Goal: Task Accomplishment & Management: Use online tool/utility

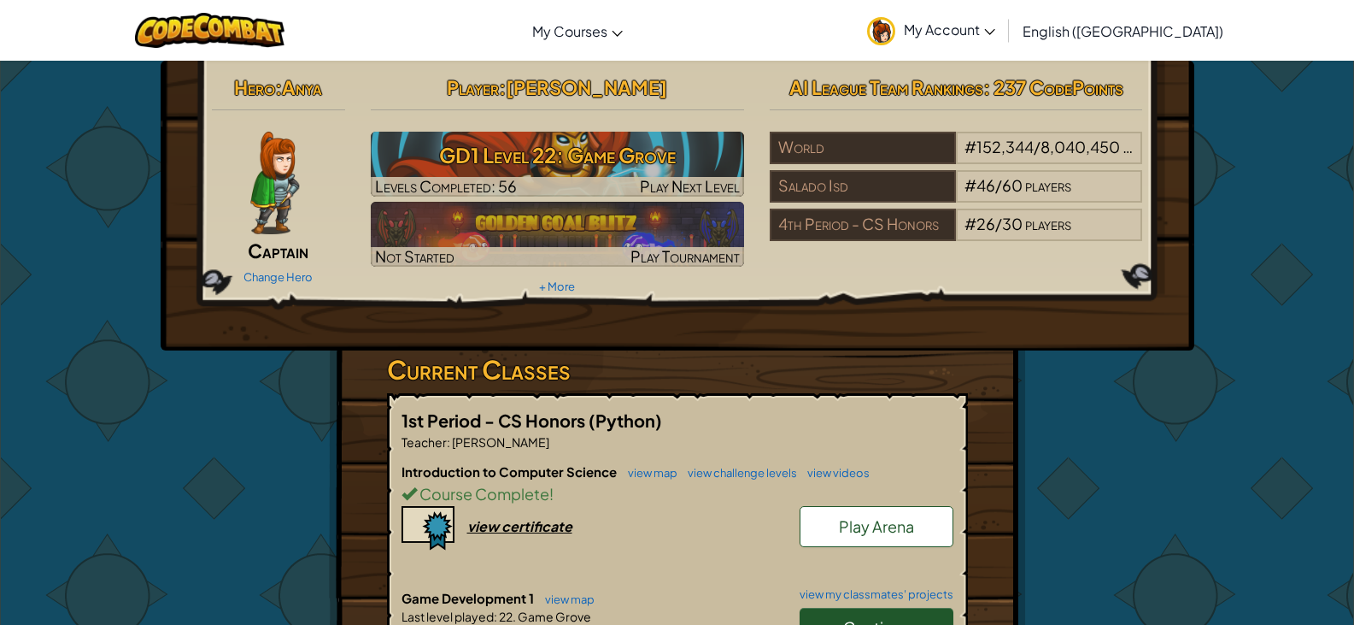
scroll to position [85, 0]
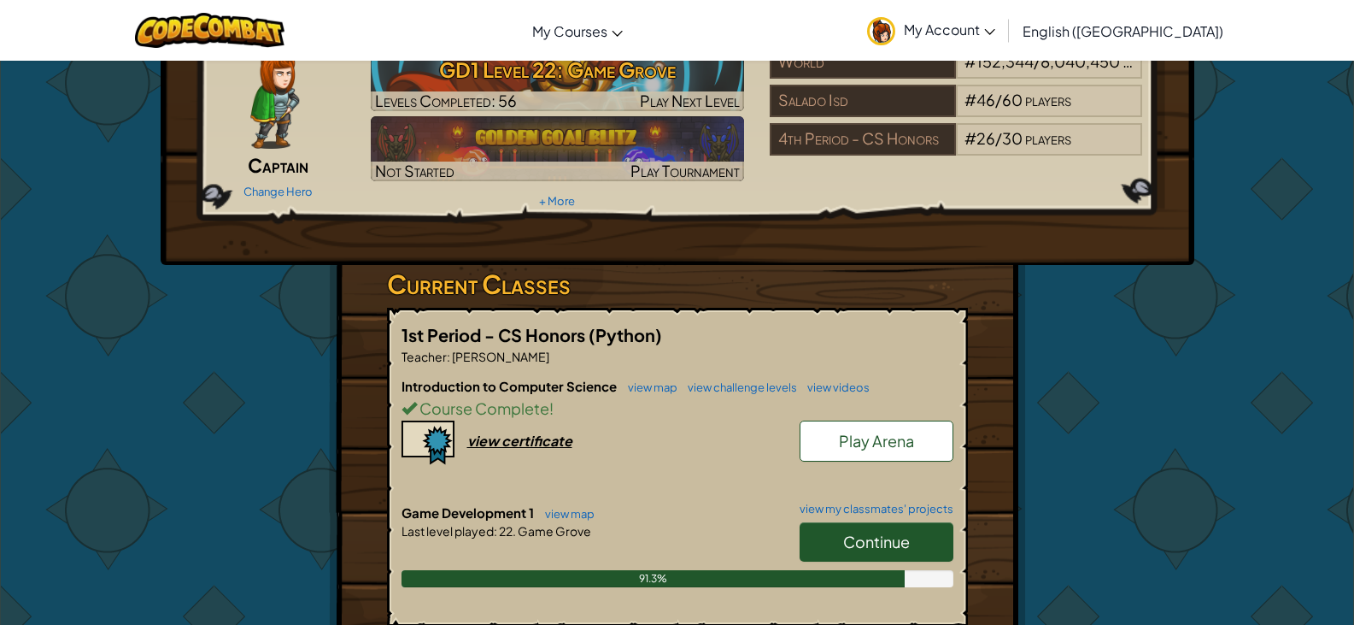
click at [871, 537] on span "Continue" at bounding box center [876, 541] width 67 height 20
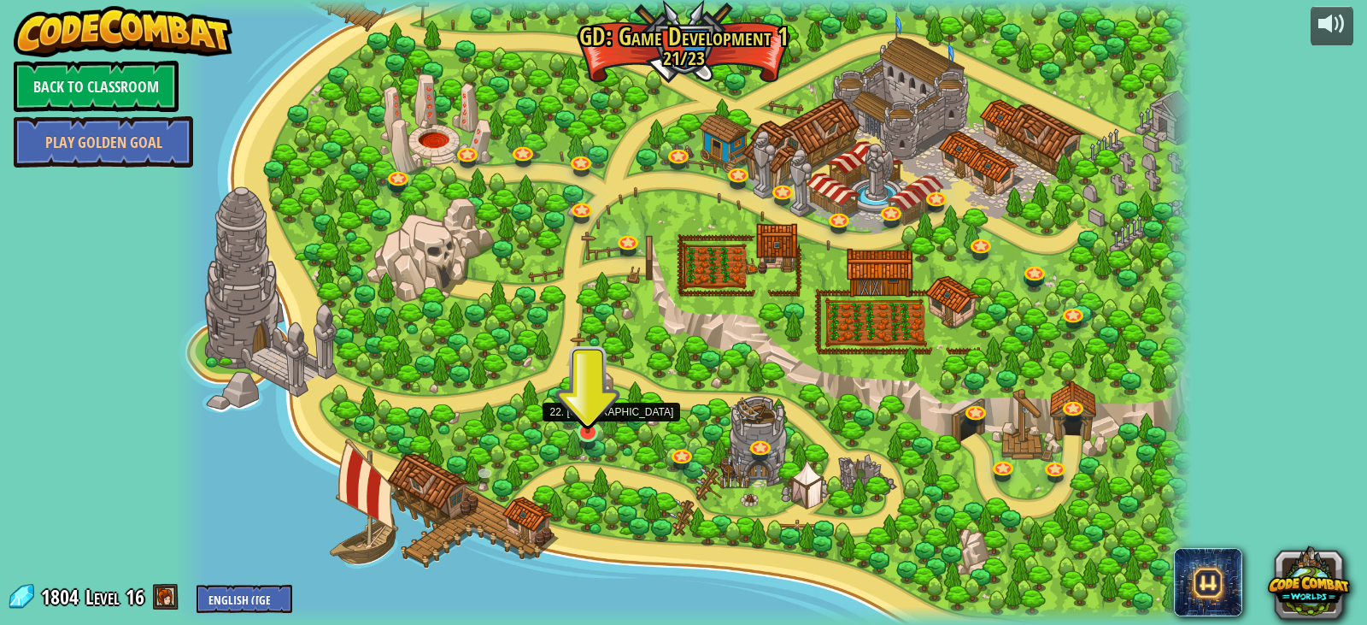
click at [587, 422] on img at bounding box center [588, 403] width 26 height 59
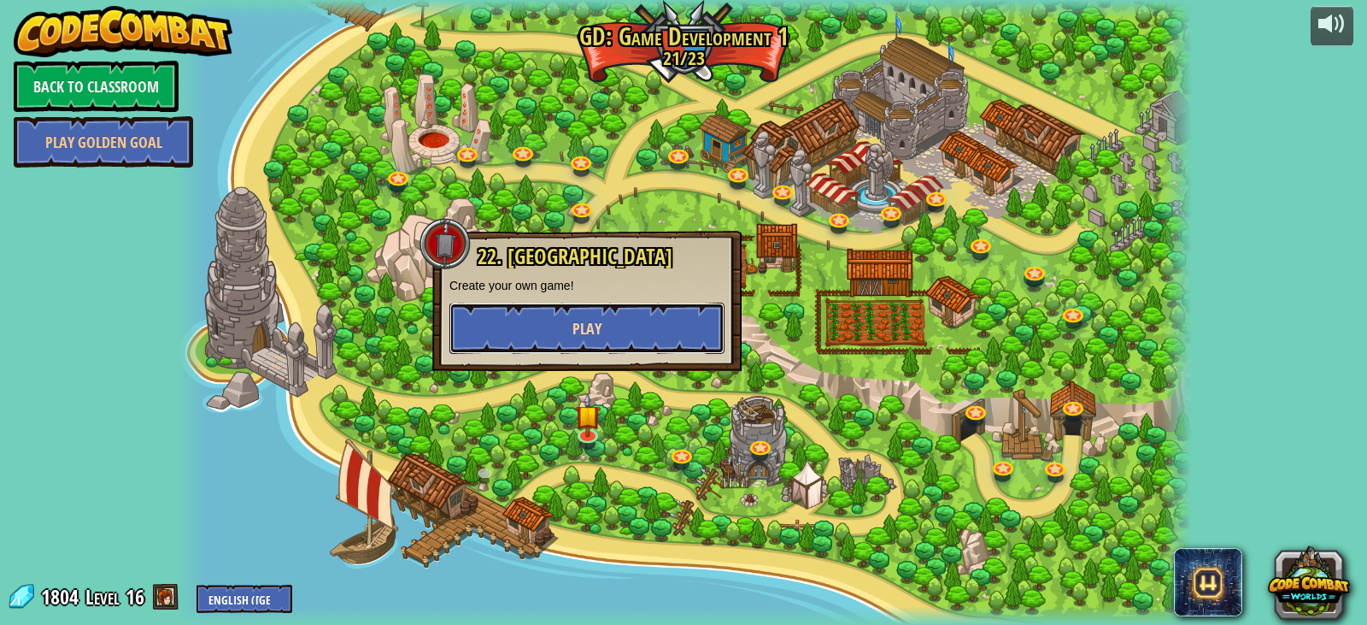
click at [628, 302] on button "Play" at bounding box center [586, 327] width 275 height 51
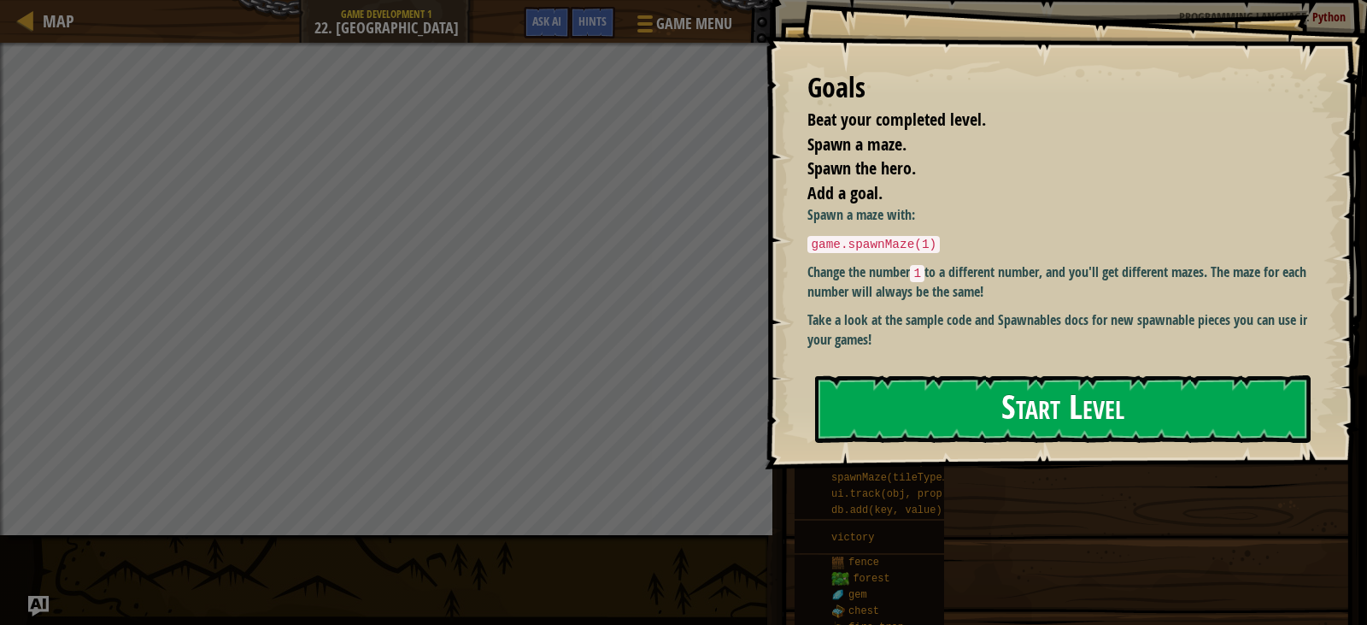
click at [931, 390] on button "Start Level" at bounding box center [1063, 408] width 496 height 67
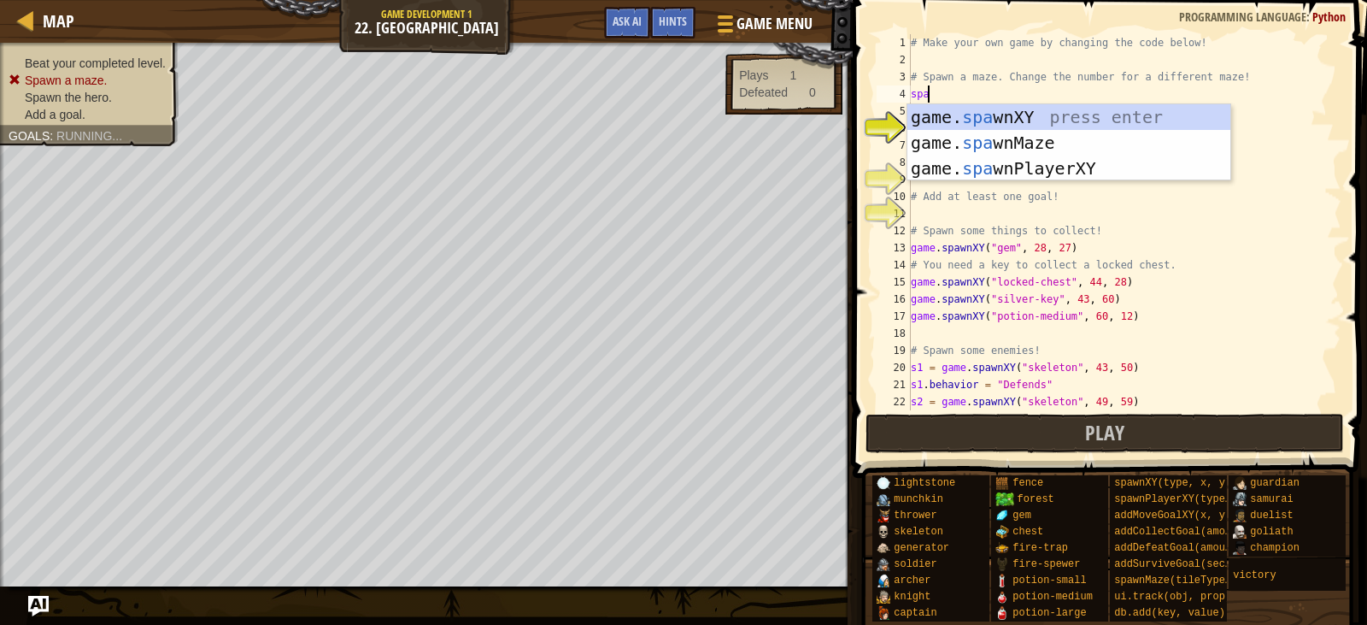
scroll to position [8, 1]
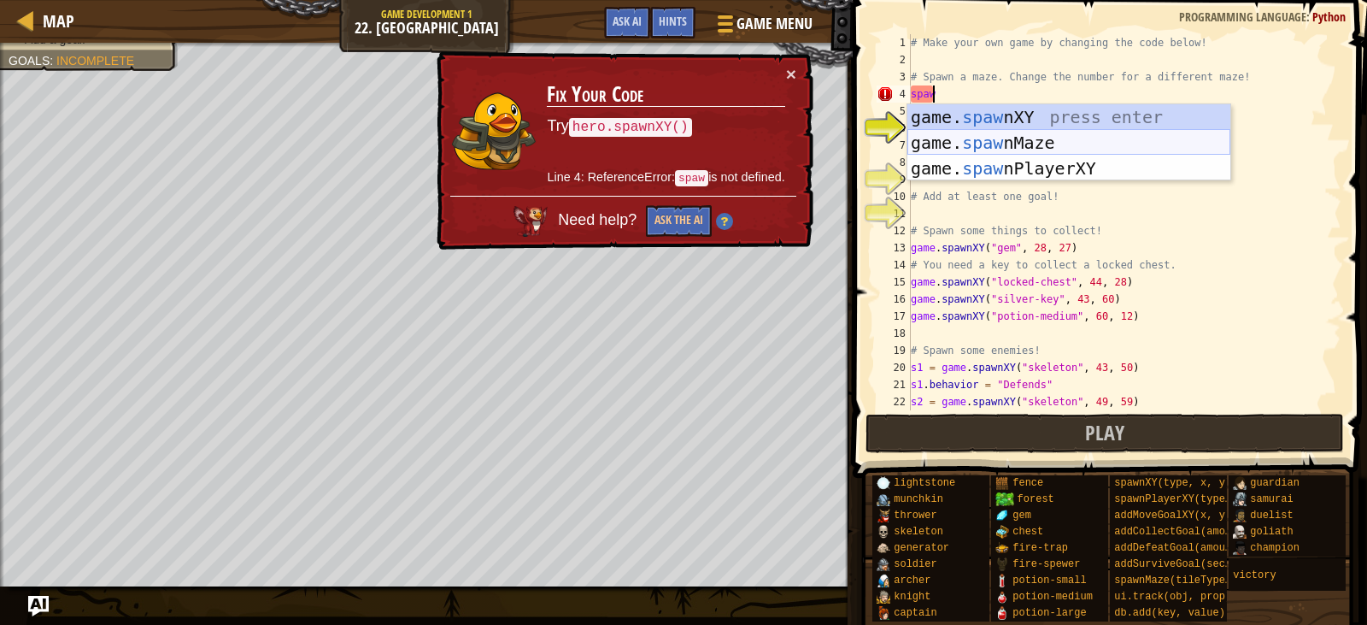
click at [1040, 132] on div "game. [PERSON_NAME] nXY press enter game. [PERSON_NAME] nMaze press enter game.…" at bounding box center [1068, 168] width 323 height 128
type textarea "game.spawnMaze("forest", 1)"
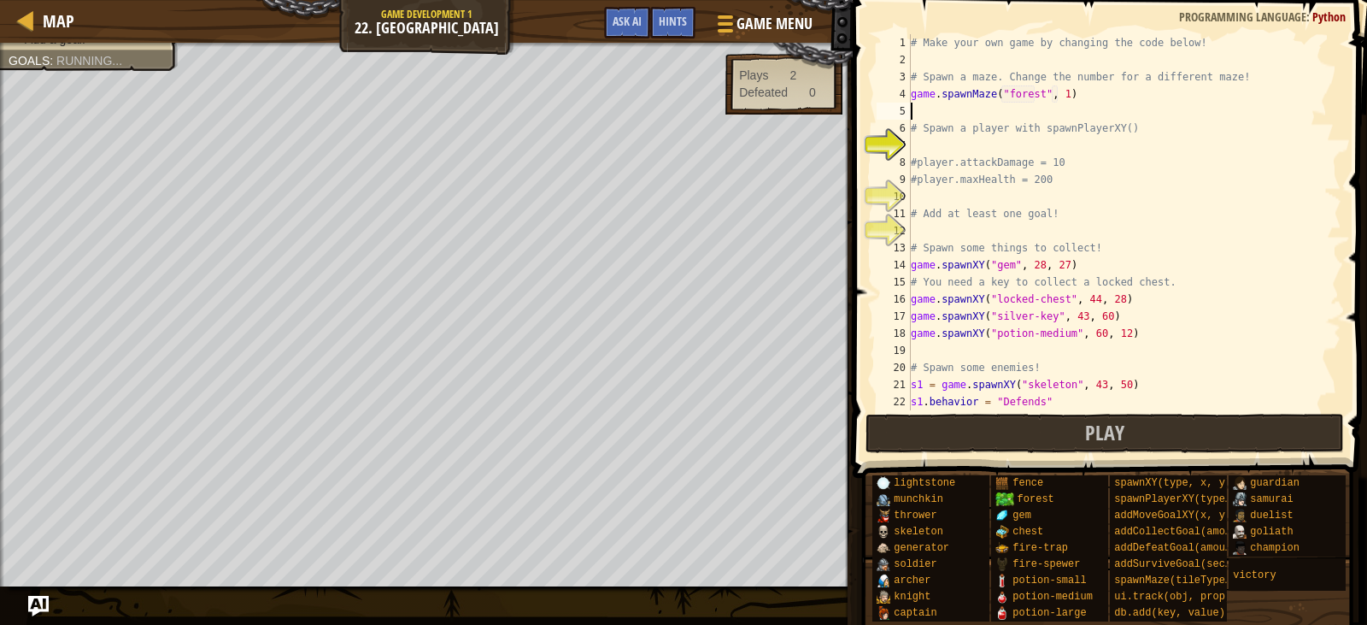
scroll to position [8, 0]
click at [1018, 150] on div "# Make your own game by changing the code below! # Spawn a maze. Change the num…" at bounding box center [1117, 239] width 421 height 410
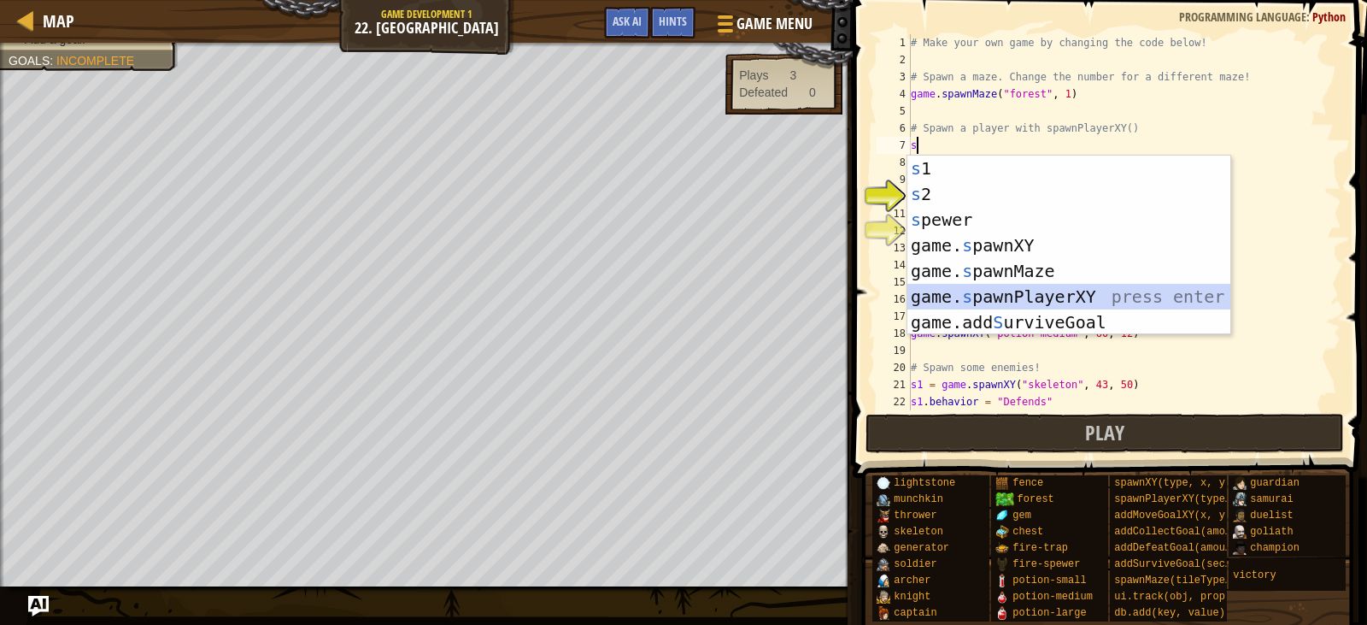
click at [1041, 292] on div "s 1 press enter s 2 press enter s pewer press enter game. s pawnXY press enter …" at bounding box center [1068, 270] width 323 height 231
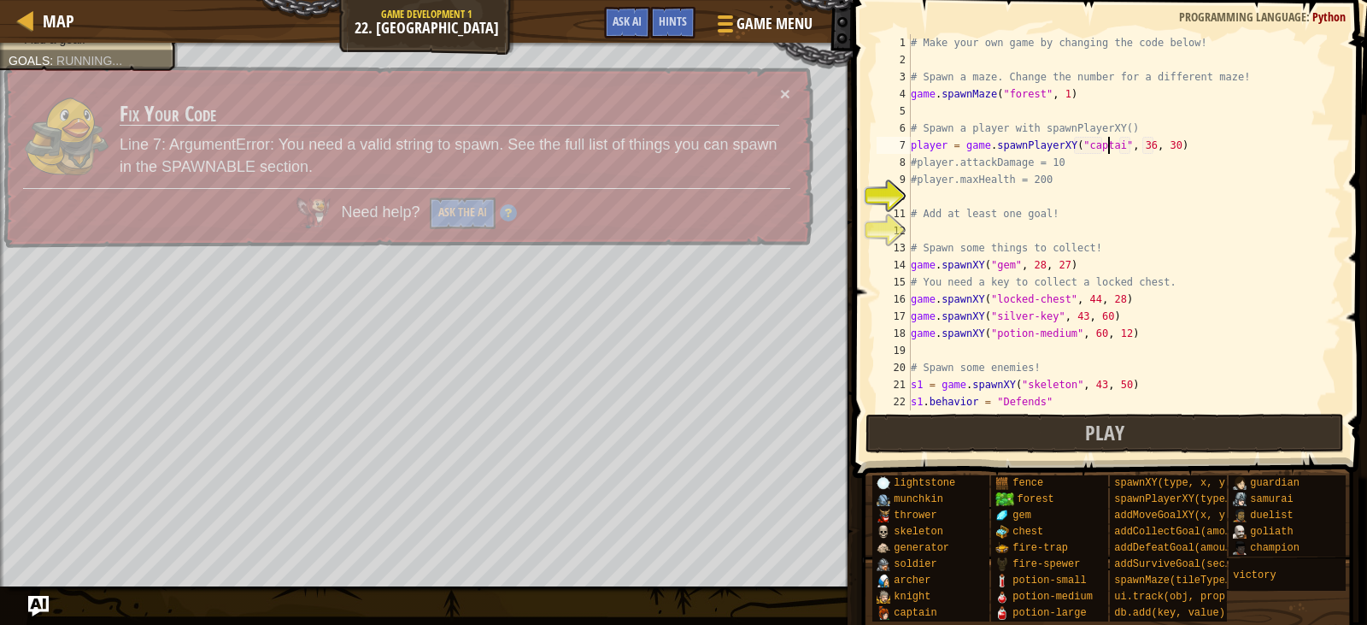
scroll to position [8, 16]
type textarea "player = game.spawnPlayerXY("captain", 36, 30)"
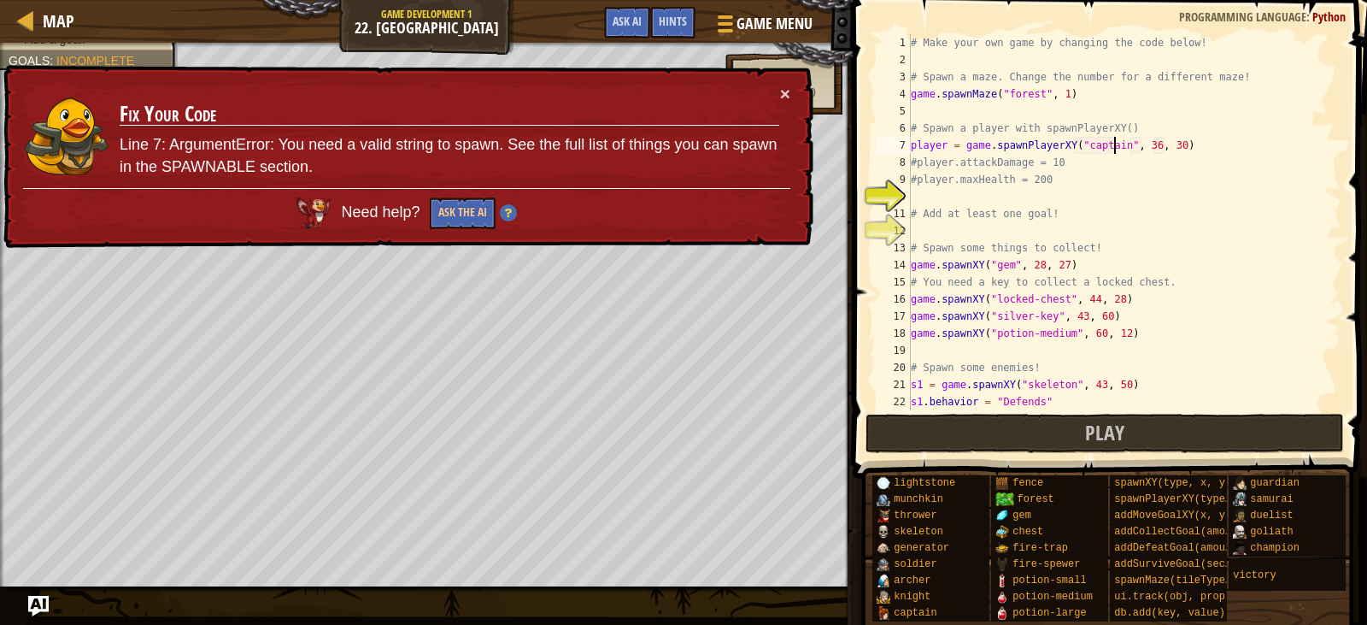
click at [951, 194] on div "# Make your own game by changing the code below! # Spawn a maze. Change the num…" at bounding box center [1117, 239] width 421 height 410
click at [796, 85] on div "× Fix Your Code Line 7: ArgumentError: You need a valid string to spawn. See th…" at bounding box center [406, 156] width 813 height 185
click at [789, 90] on button "×" at bounding box center [785, 92] width 10 height 18
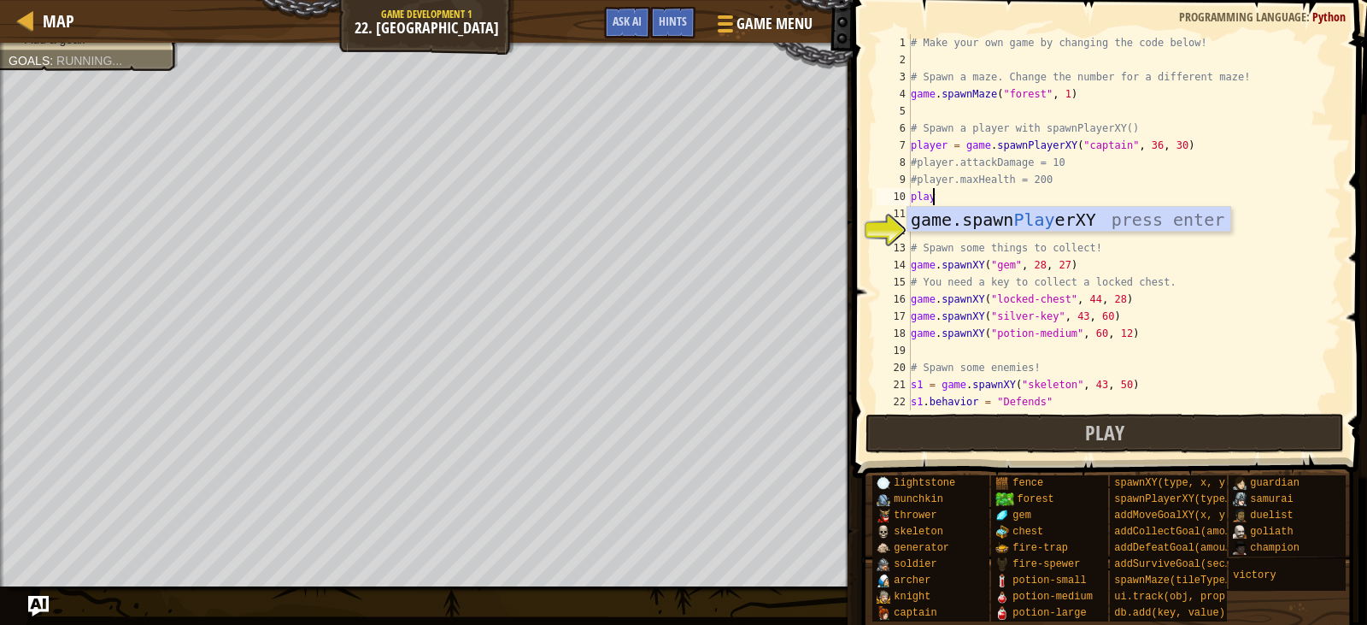
scroll to position [8, 1]
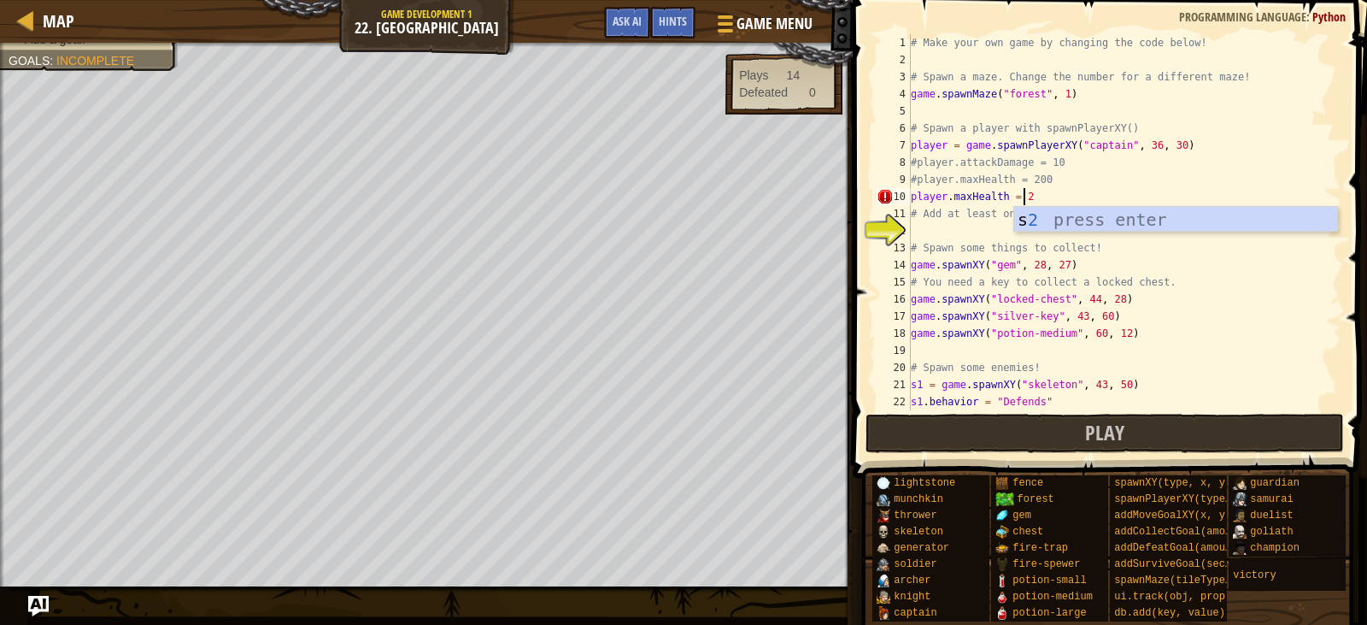
type textarea "player.maxHealth = 200"
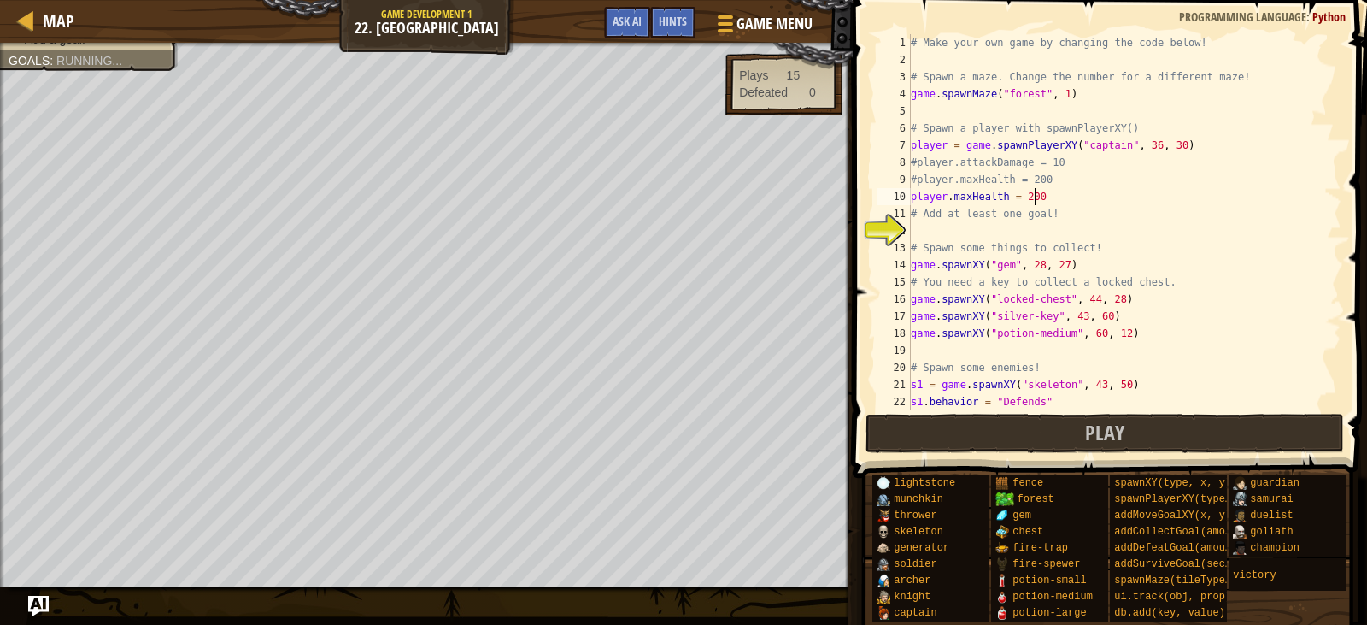
scroll to position [8, 9]
click at [948, 238] on div "# Make your own game by changing the code below! # Spawn a maze. Change the num…" at bounding box center [1117, 239] width 421 height 410
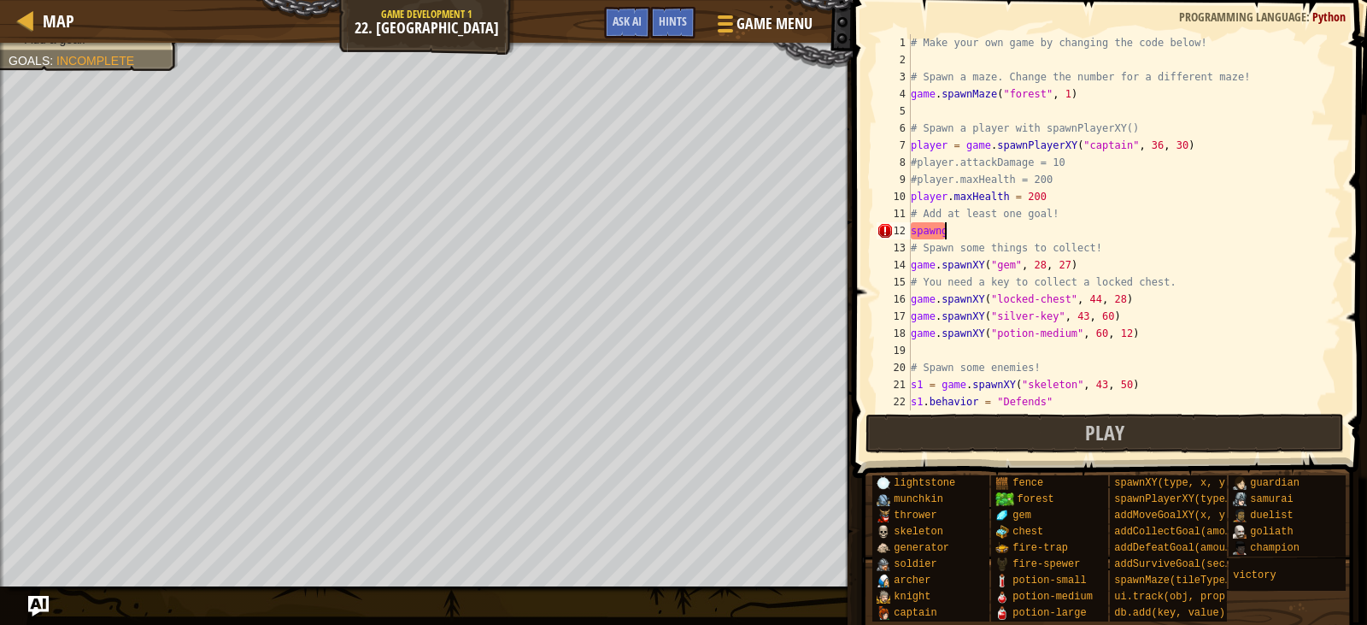
scroll to position [8, 0]
type textarea "s"
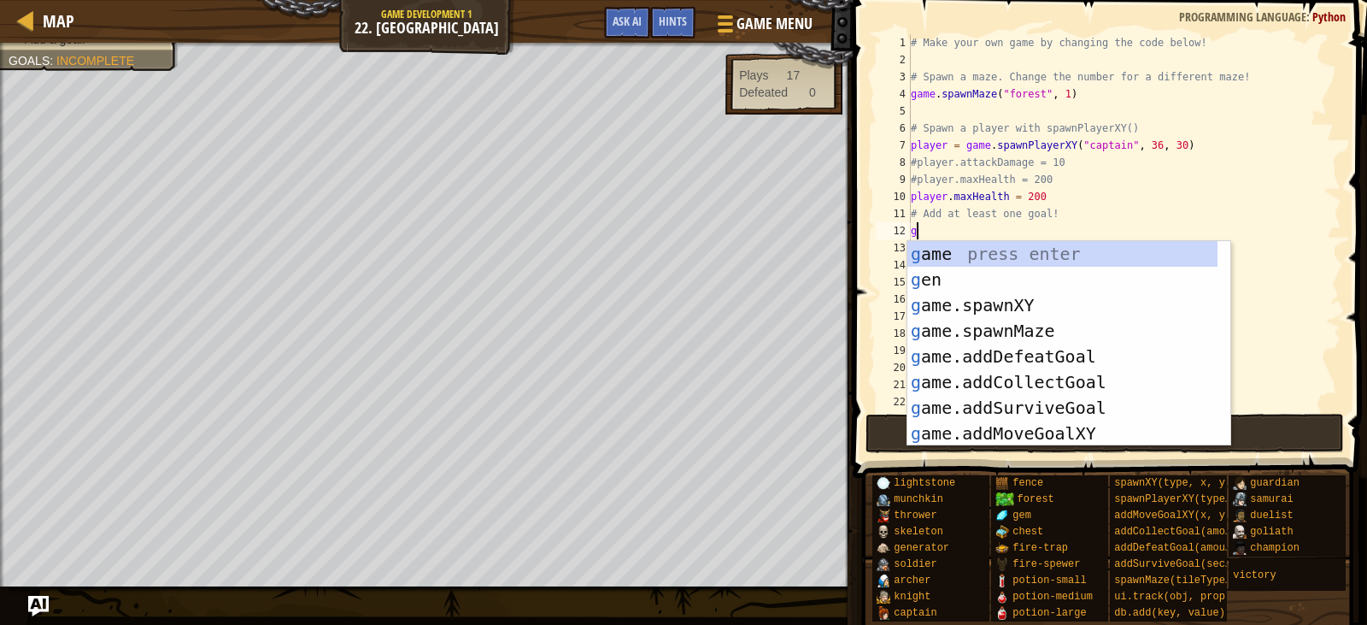
type textarea "go"
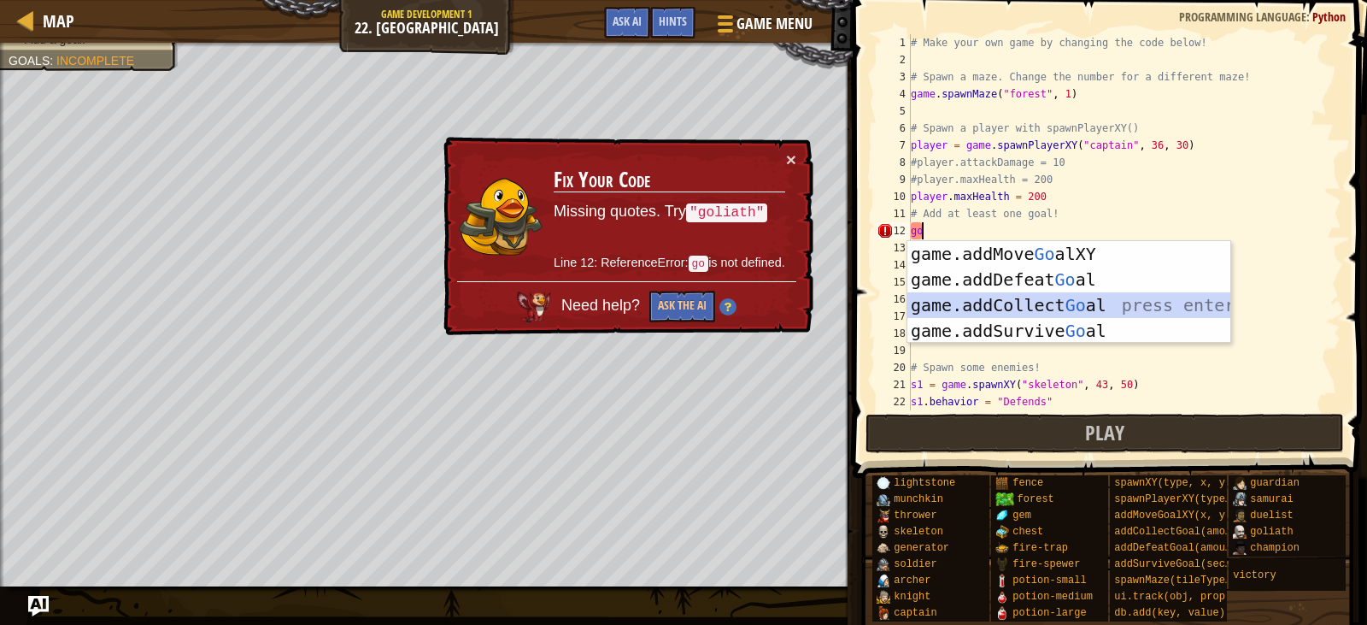
click at [996, 302] on div "game.addMove Go alXY press enter game.addDefeat Go al press enter game.addColle…" at bounding box center [1068, 318] width 323 height 154
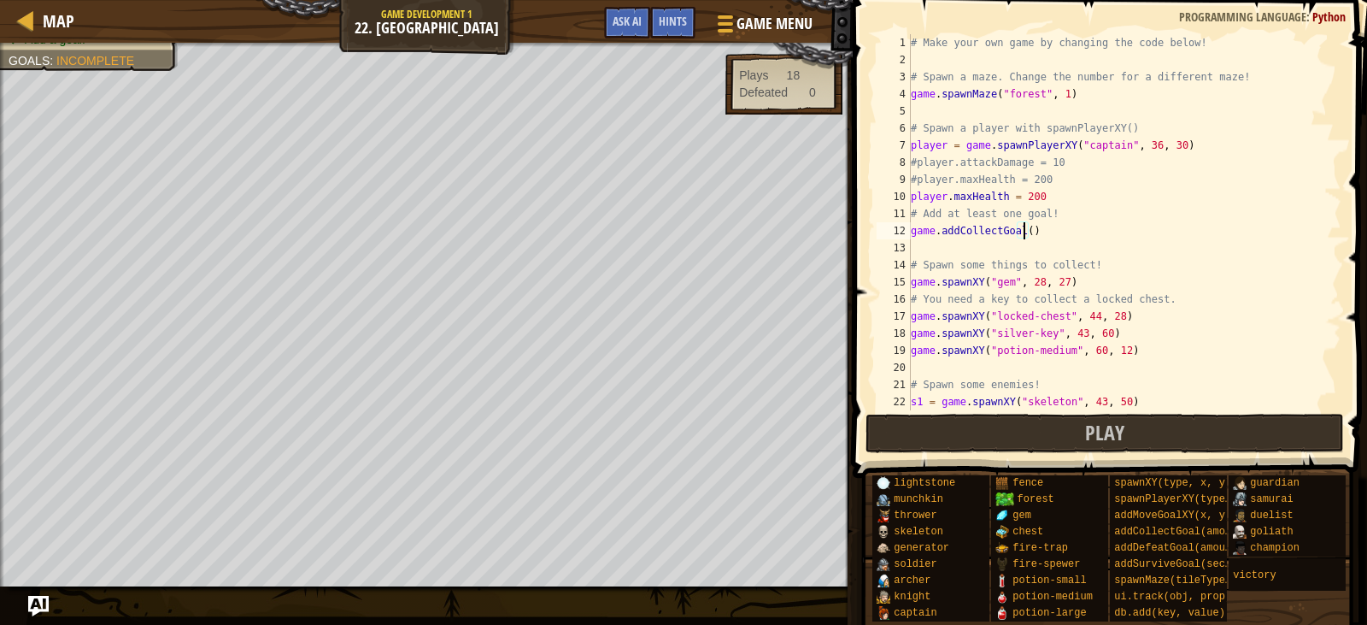
click at [1025, 230] on div "# Make your own game by changing the code below! # Spawn a maze. Change the num…" at bounding box center [1117, 239] width 421 height 410
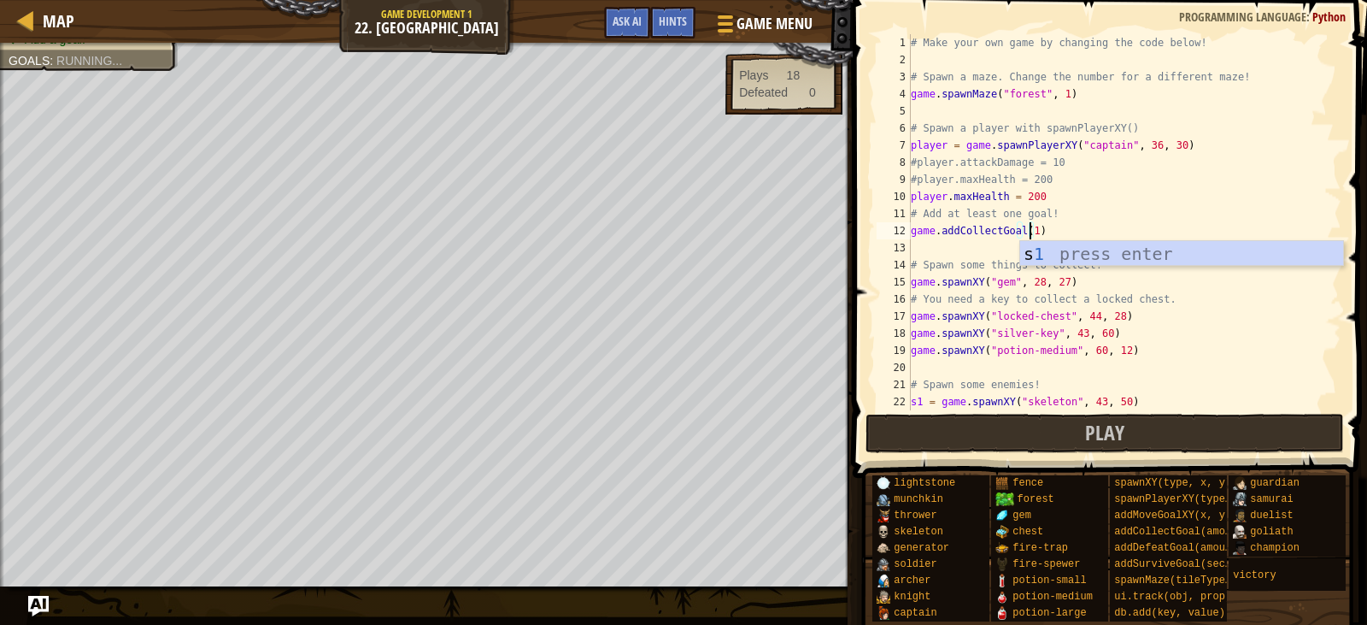
scroll to position [8, 9]
type textarea "game.addCollectGoal(1)"
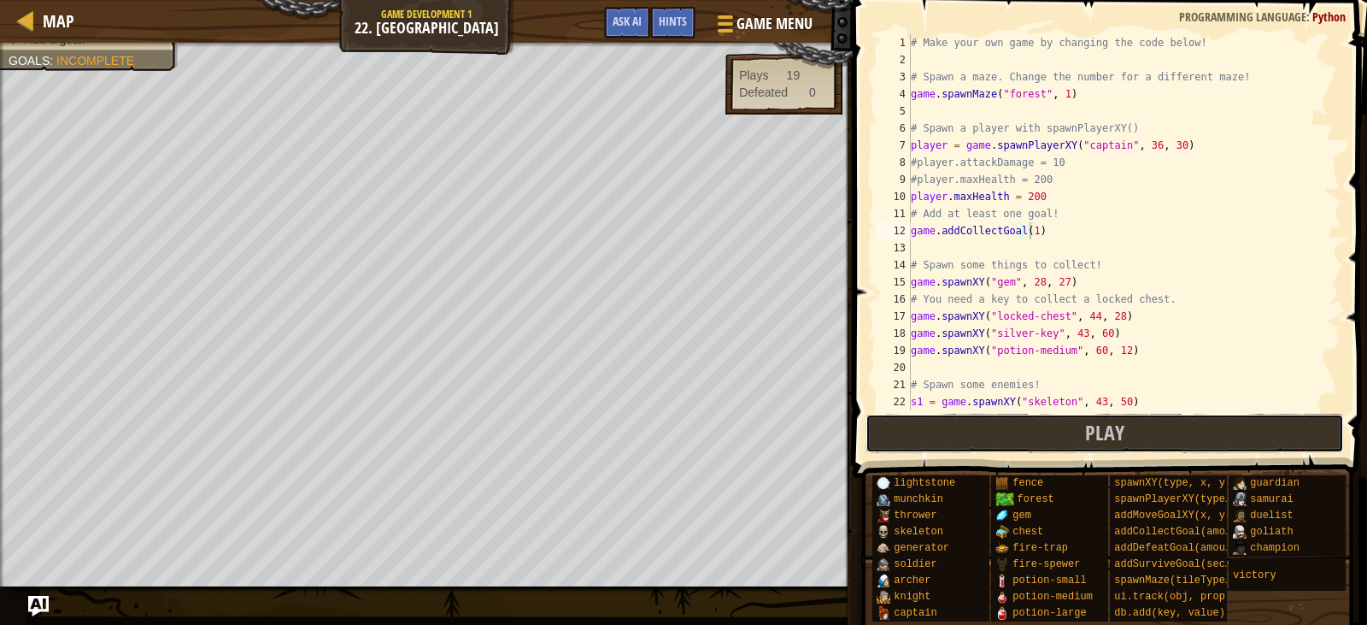
drag, startPoint x: 1071, startPoint y: 437, endPoint x: 1059, endPoint y: 432, distance: 13.0
click at [1072, 437] on button "Play" at bounding box center [1104, 433] width 479 height 39
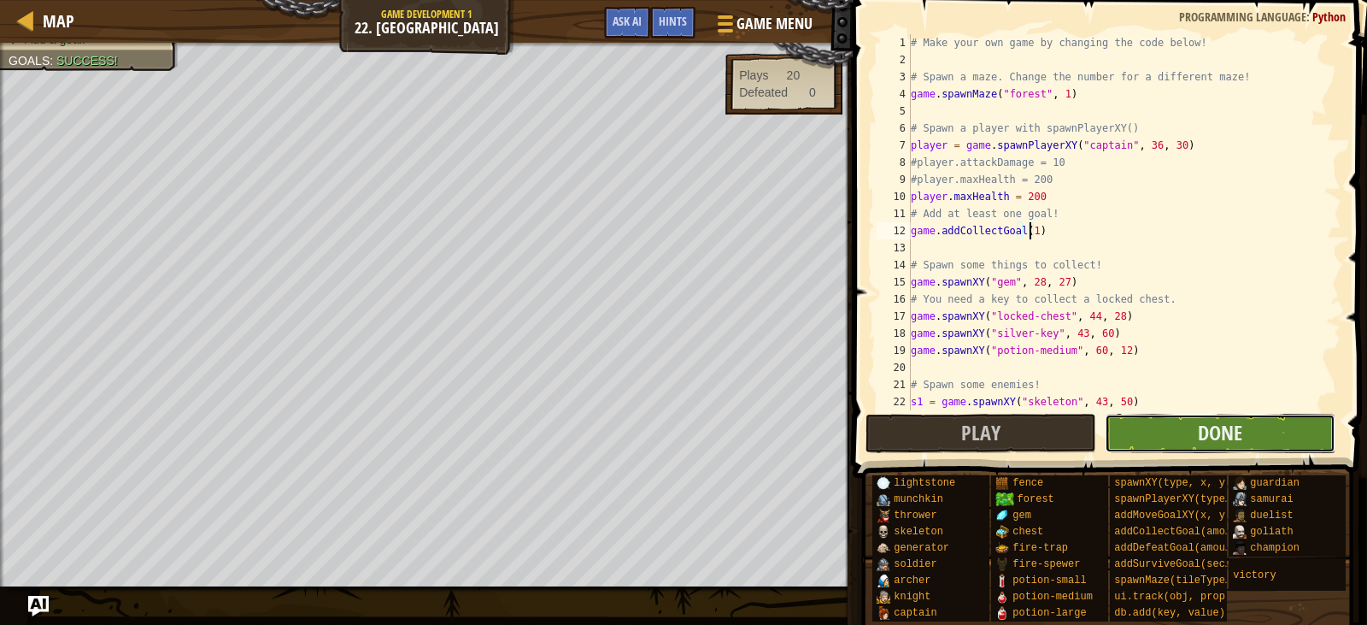
click at [1197, 438] on button "Done" at bounding box center [1220, 433] width 231 height 39
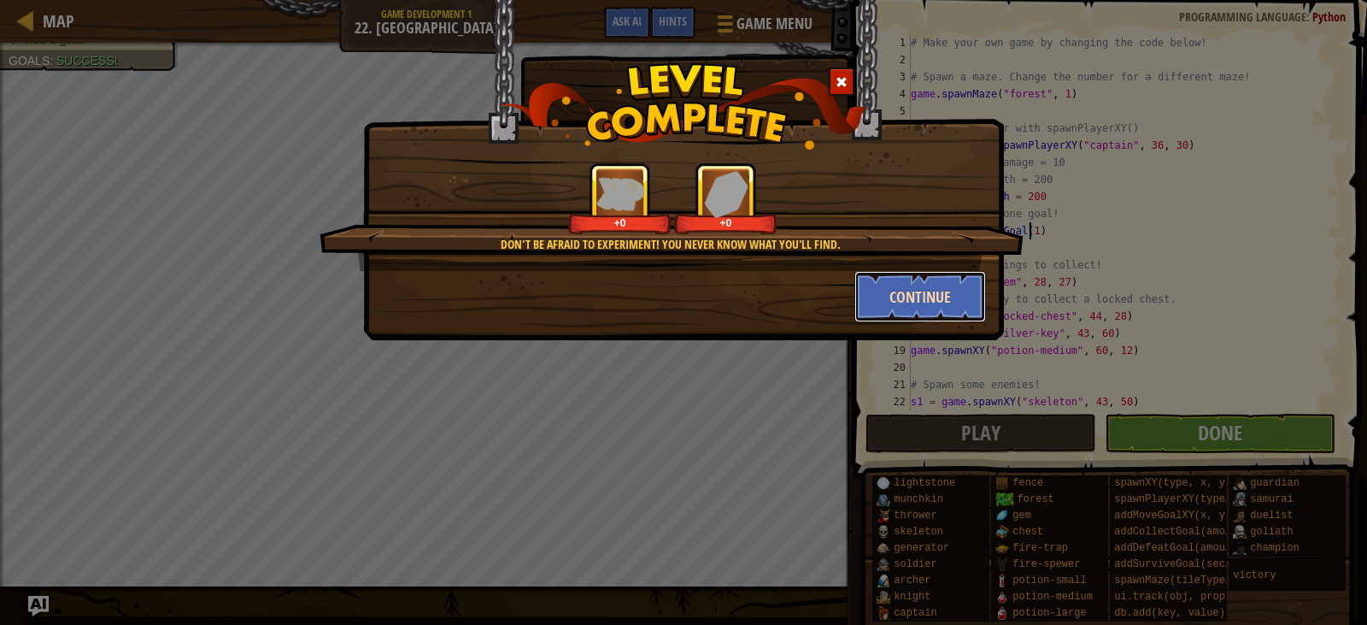
click at [889, 299] on button "Continue" at bounding box center [920, 296] width 132 height 51
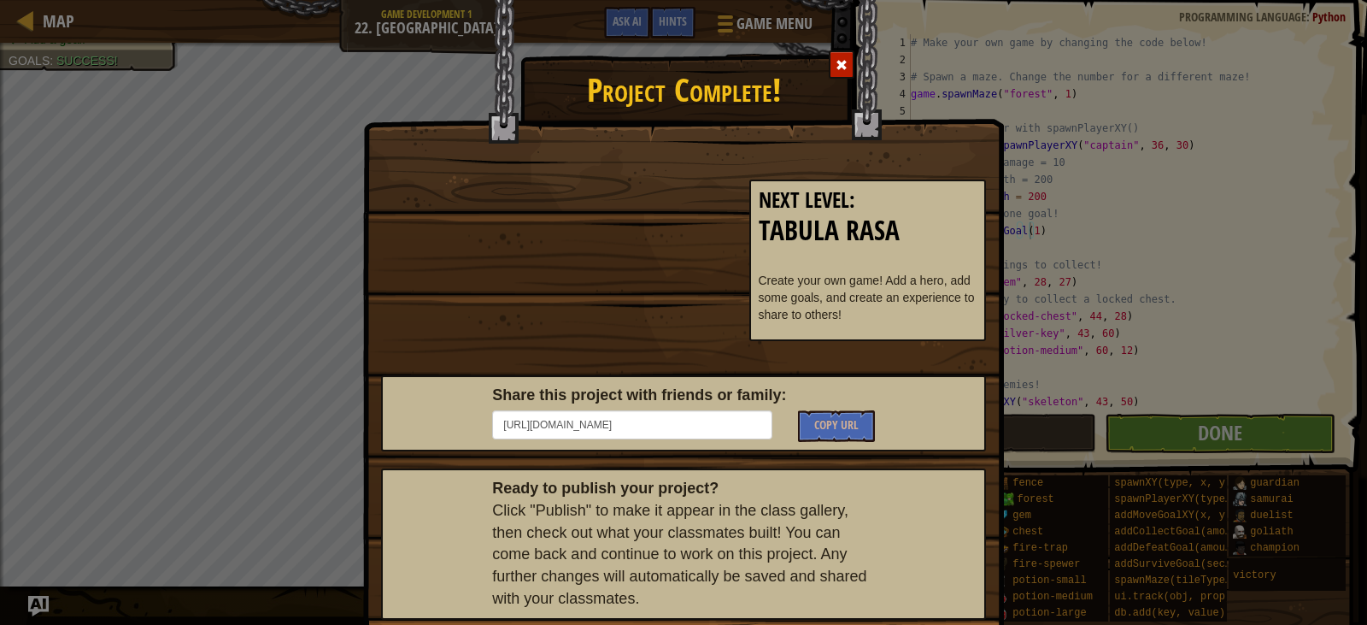
drag, startPoint x: 879, startPoint y: 283, endPoint x: 716, endPoint y: 278, distance: 163.3
click at [860, 280] on p "Create your own game! Add a hero, add some goals, and create an experience to s…" at bounding box center [868, 297] width 219 height 51
click at [1234, 55] on div "Project Complete! Next Level : Tabula Rasa Create your own game! Add a hero, ad…" at bounding box center [683, 312] width 1367 height 625
click at [1147, 343] on div "Project Complete! Next Level : Tabula Rasa Create your own game! Add a hero, ad…" at bounding box center [683, 312] width 1367 height 625
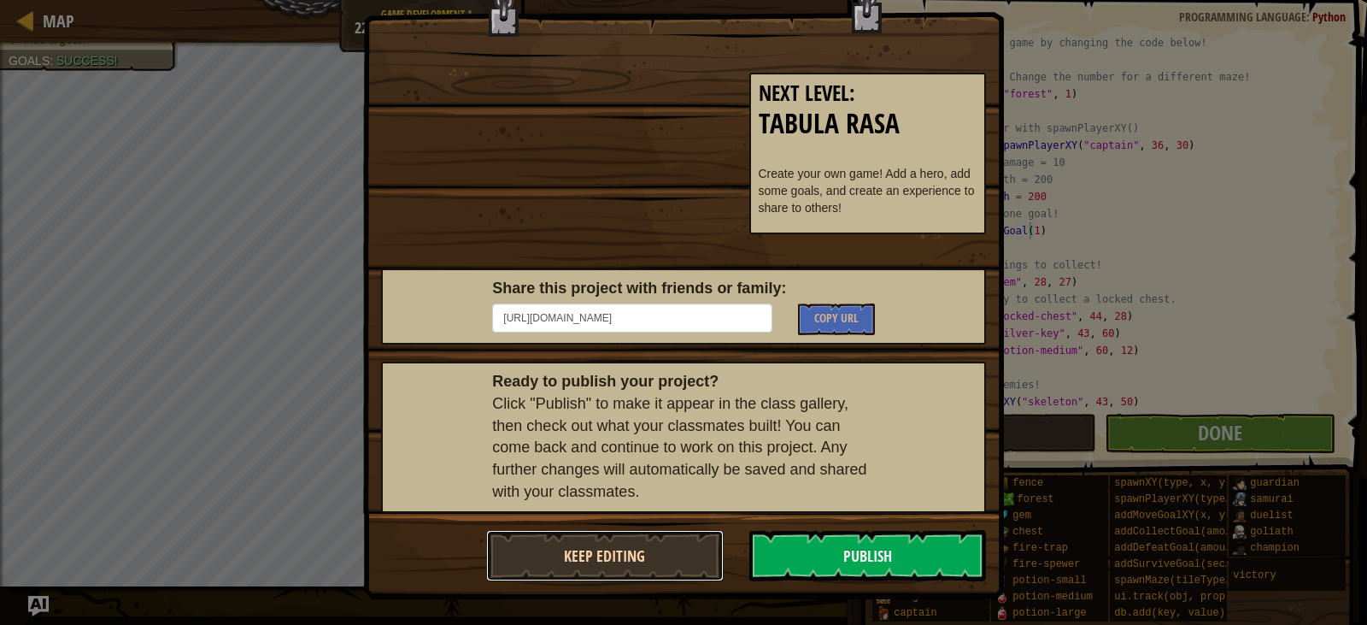
click at [691, 553] on button "Keep Editing" at bounding box center [605, 555] width 238 height 51
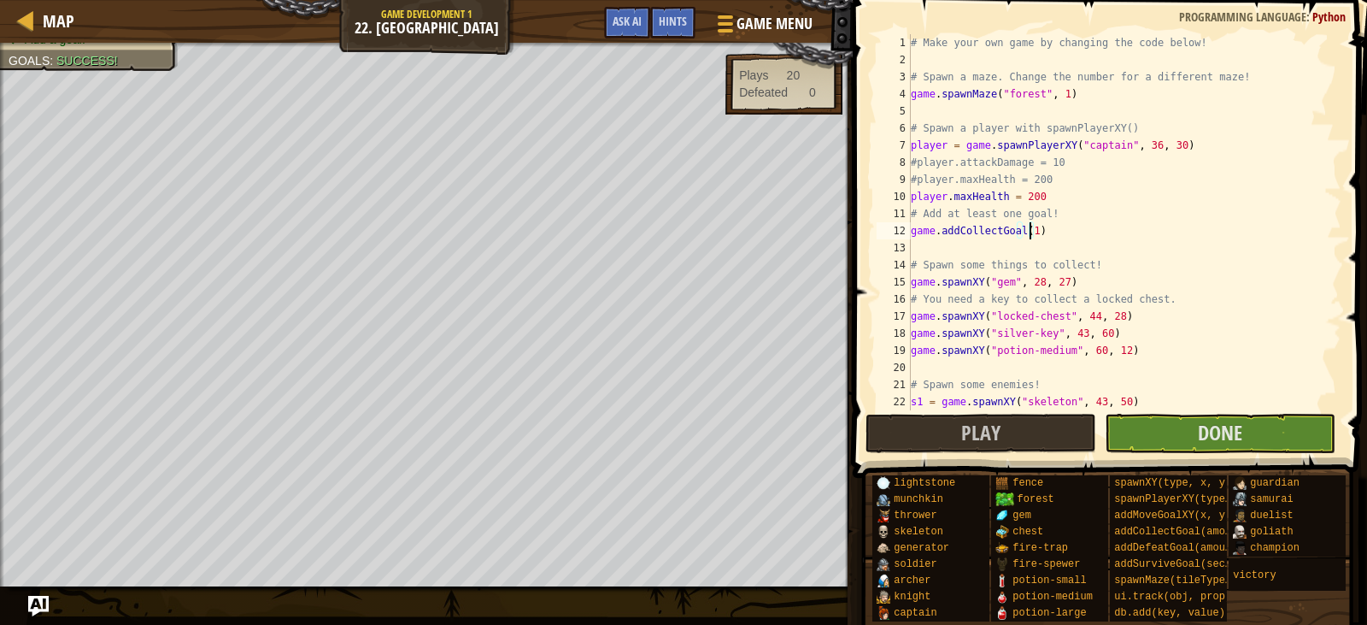
click at [10, 12] on div "Map Game Development 1 22. Game Grove Game Menu Done Hints Ask AI" at bounding box center [426, 21] width 853 height 43
click at [32, 9] on div at bounding box center [25, 19] width 21 height 21
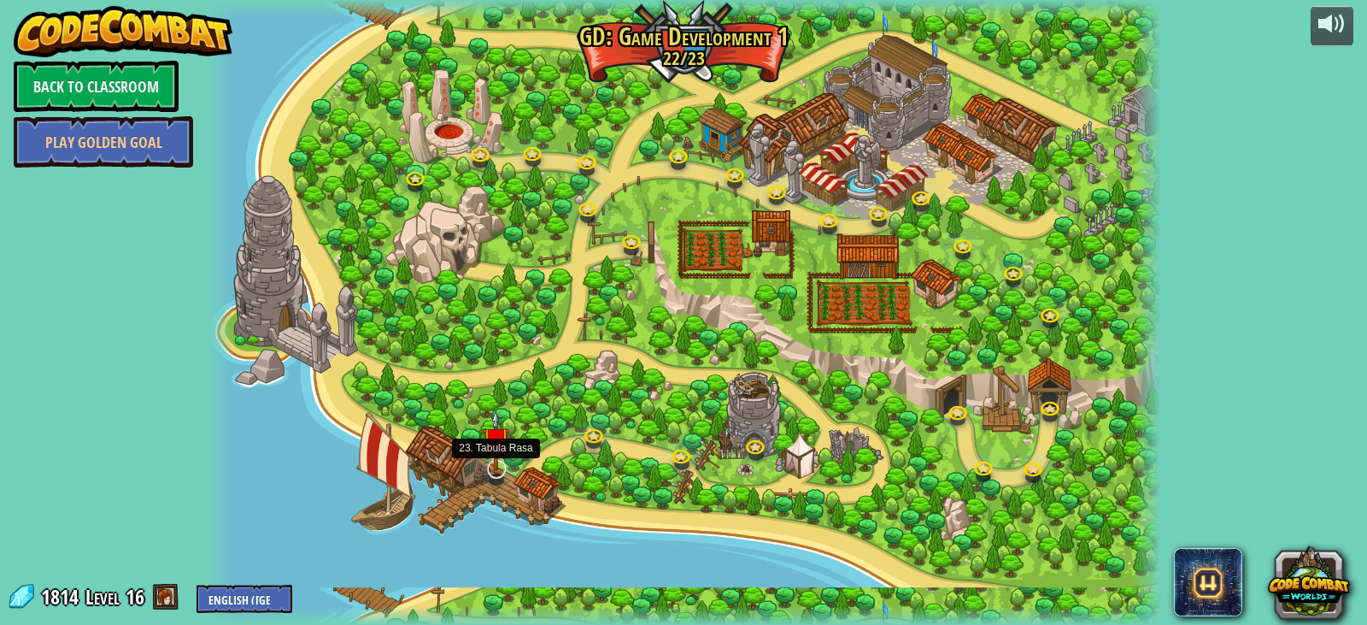
click at [499, 463] on img at bounding box center [496, 440] width 26 height 62
click at [486, 467] on img at bounding box center [496, 443] width 24 height 55
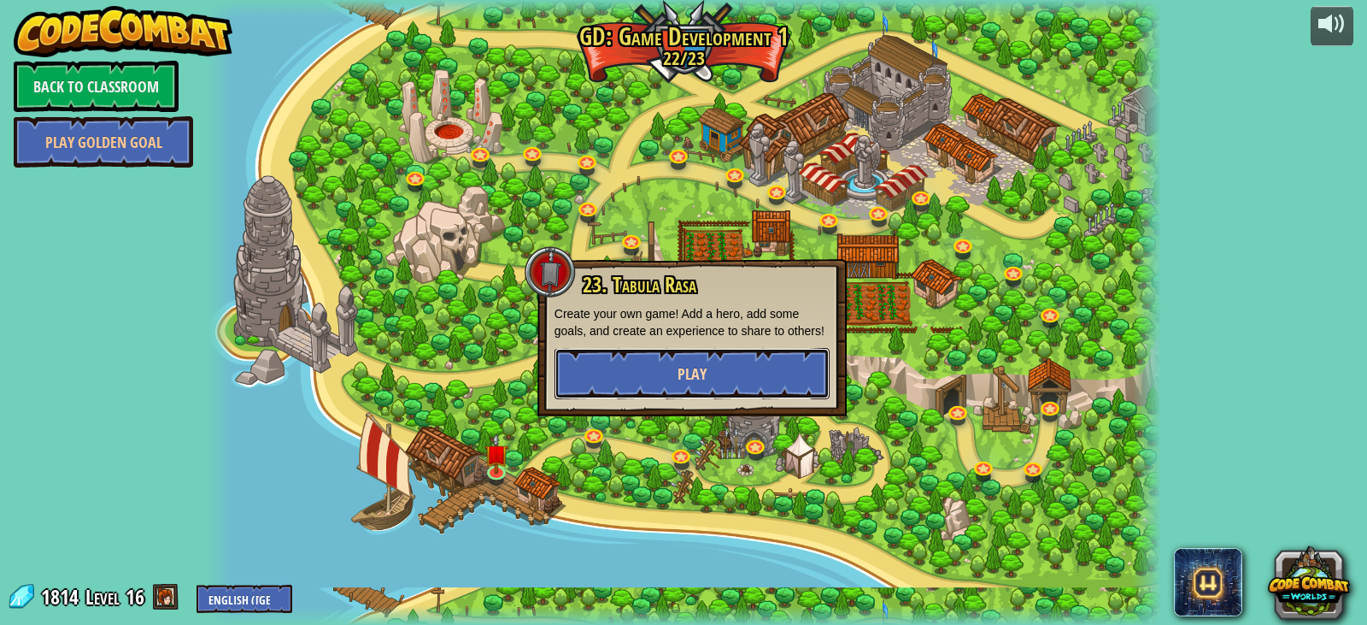
drag, startPoint x: 675, startPoint y: 366, endPoint x: 687, endPoint y: 353, distance: 17.5
click at [687, 353] on button "Play" at bounding box center [691, 373] width 275 height 51
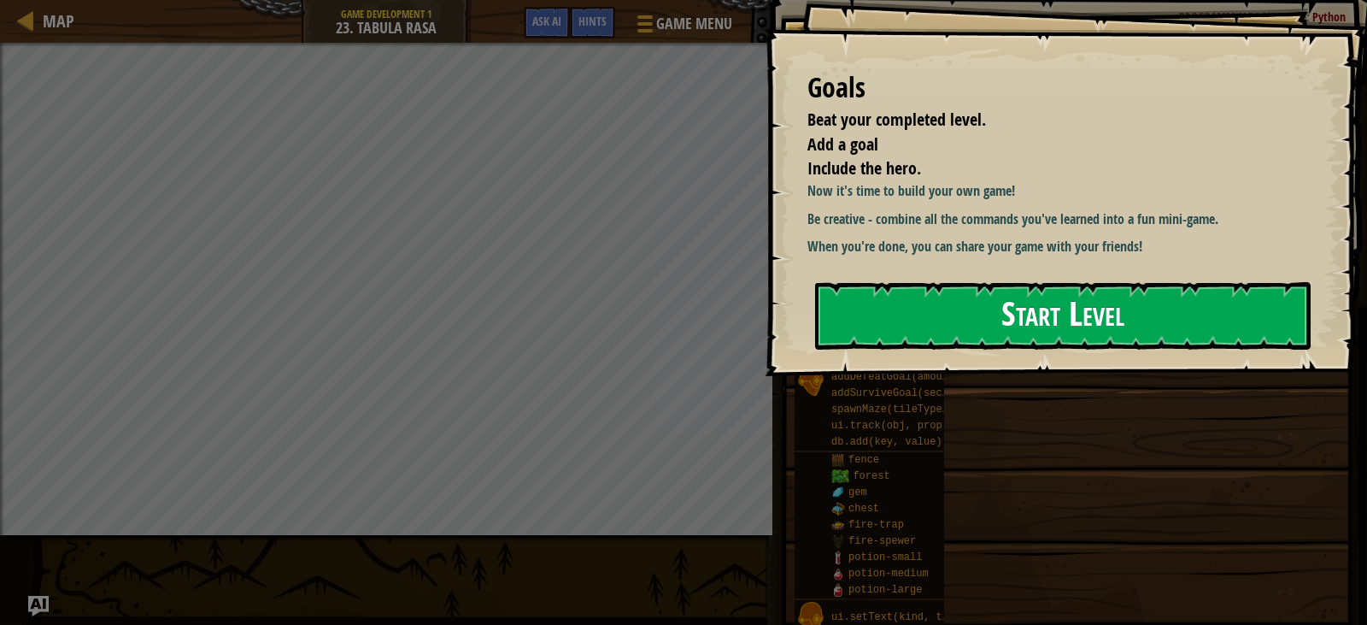
click at [962, 299] on button "Start Level" at bounding box center [1063, 315] width 496 height 67
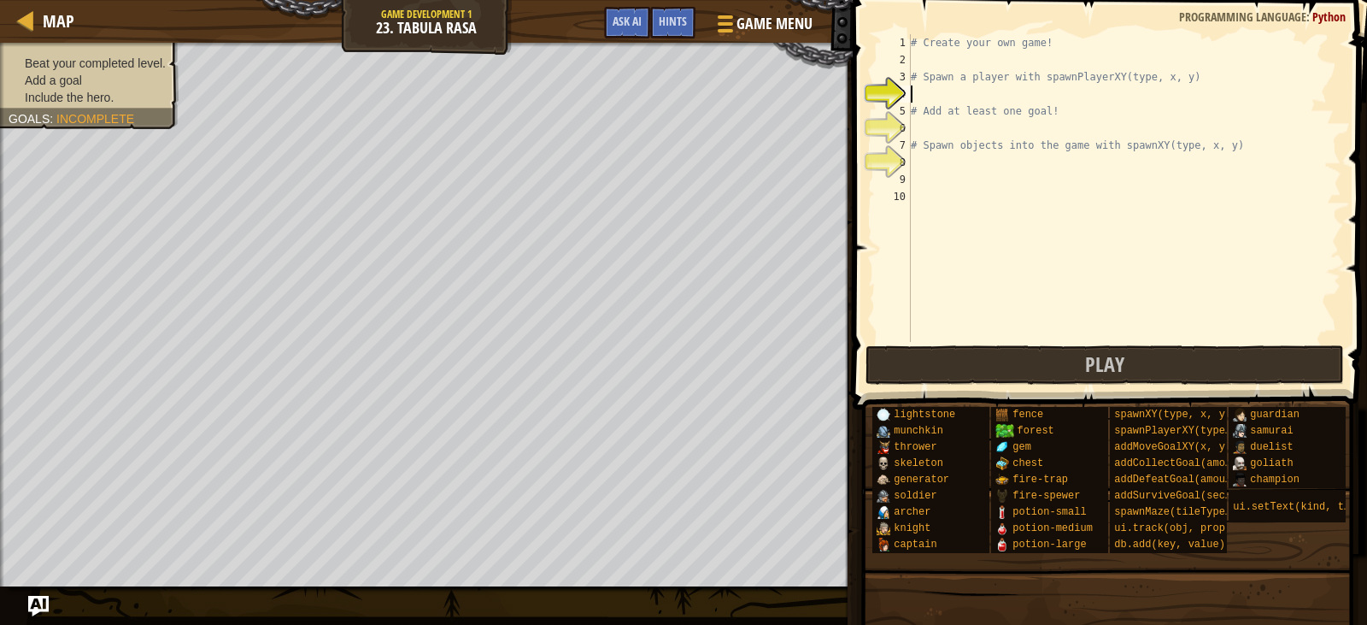
type textarea "# Add at least one goal!"
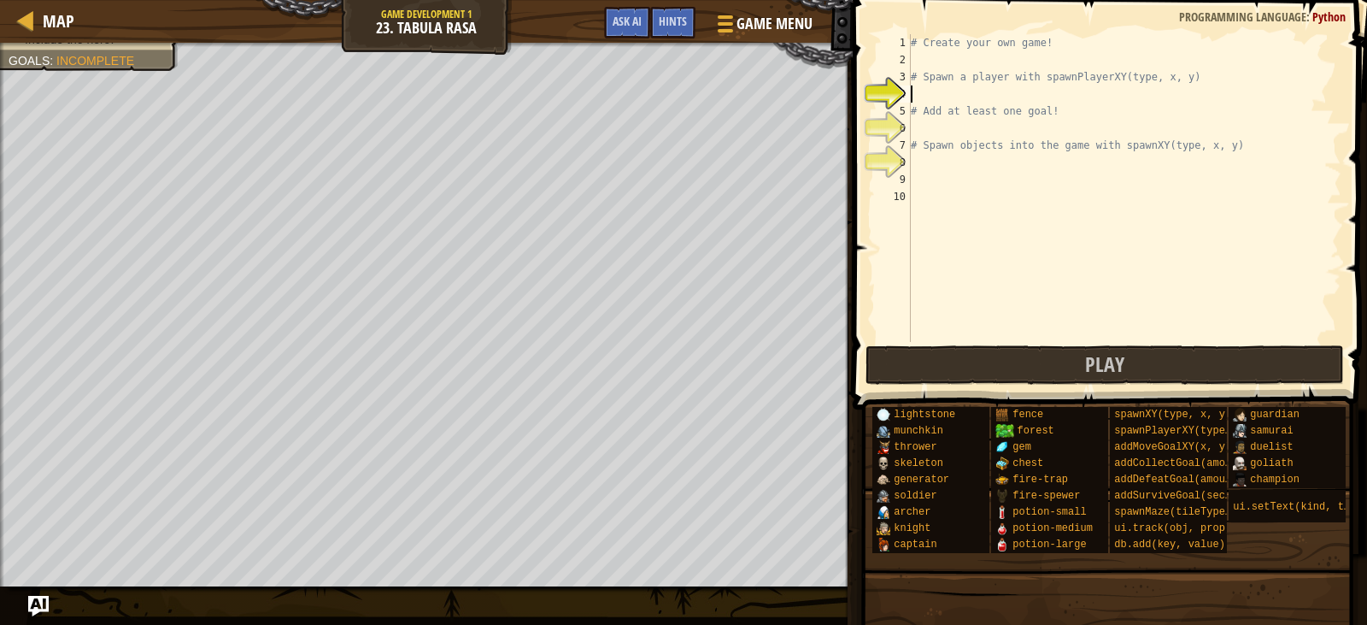
click at [917, 93] on div "# Create your own game! # Spawn a player with spawnPlayerXY(type, x, y) # Add a…" at bounding box center [1124, 205] width 434 height 342
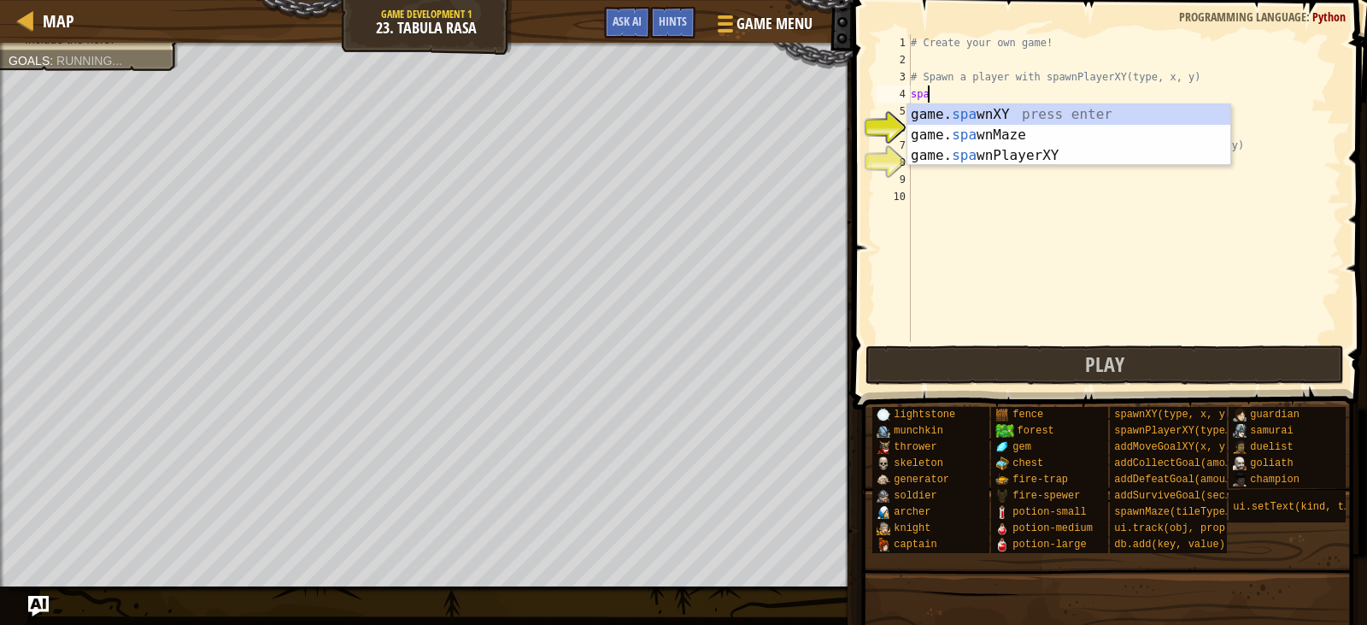
scroll to position [8, 1]
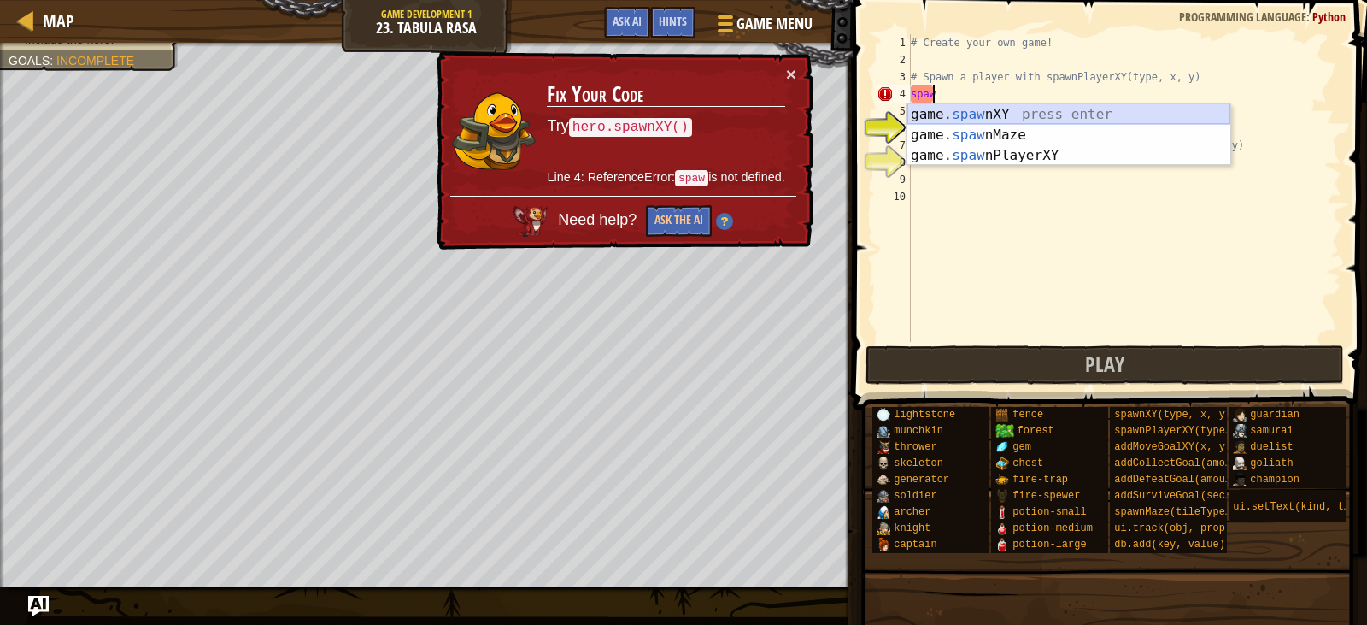
click at [963, 114] on div "game. [PERSON_NAME] nXY press enter game. [PERSON_NAME] nMaze press enter game.…" at bounding box center [1068, 155] width 323 height 103
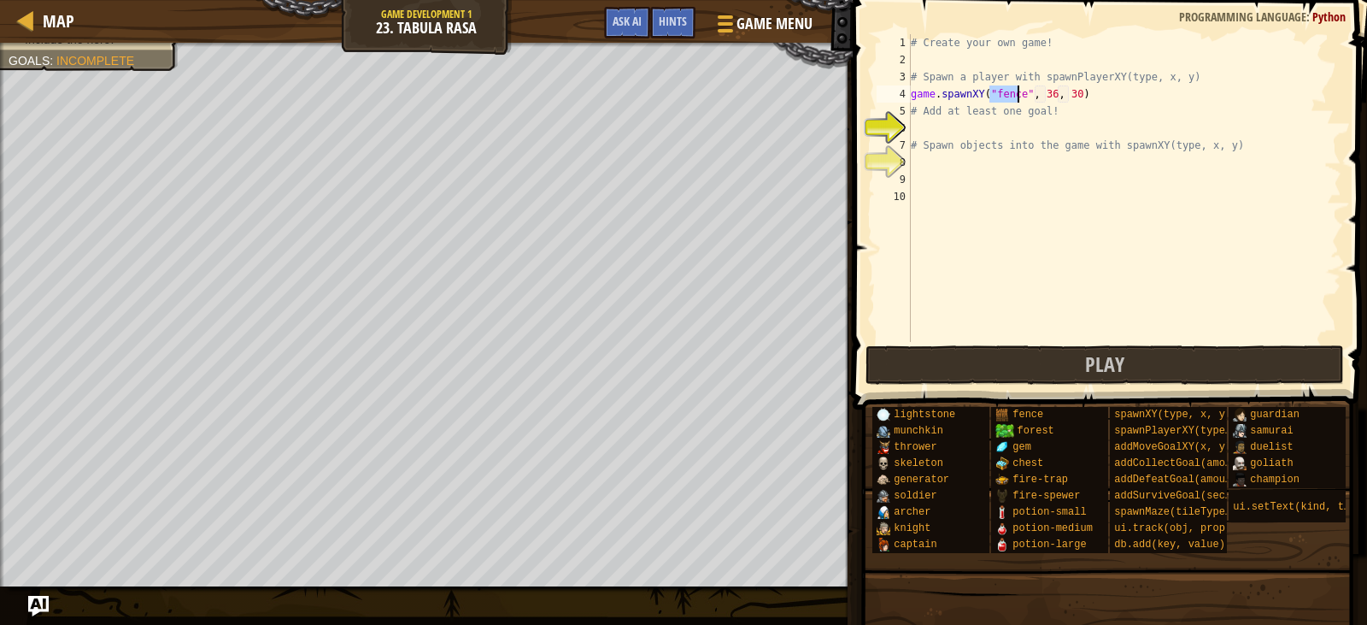
click at [1046, 95] on div "# Create your own game! # Spawn a player with spawnPlayerXY(type, x, y) game . …" at bounding box center [1124, 205] width 434 height 342
click at [1068, 91] on div "# Create your own game! # Spawn a player with spawnPlayerXY(type, x, y) game . …" at bounding box center [1124, 205] width 434 height 342
type textarea "game.spawnXY("fence", 32, 61)"
